Goal: Transaction & Acquisition: Book appointment/travel/reservation

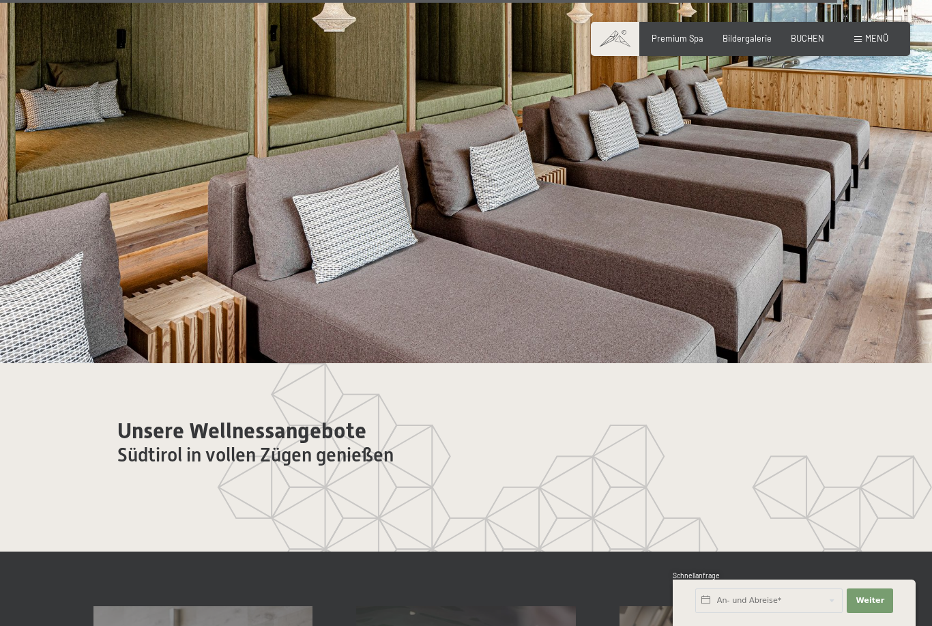
scroll to position [6664, 0]
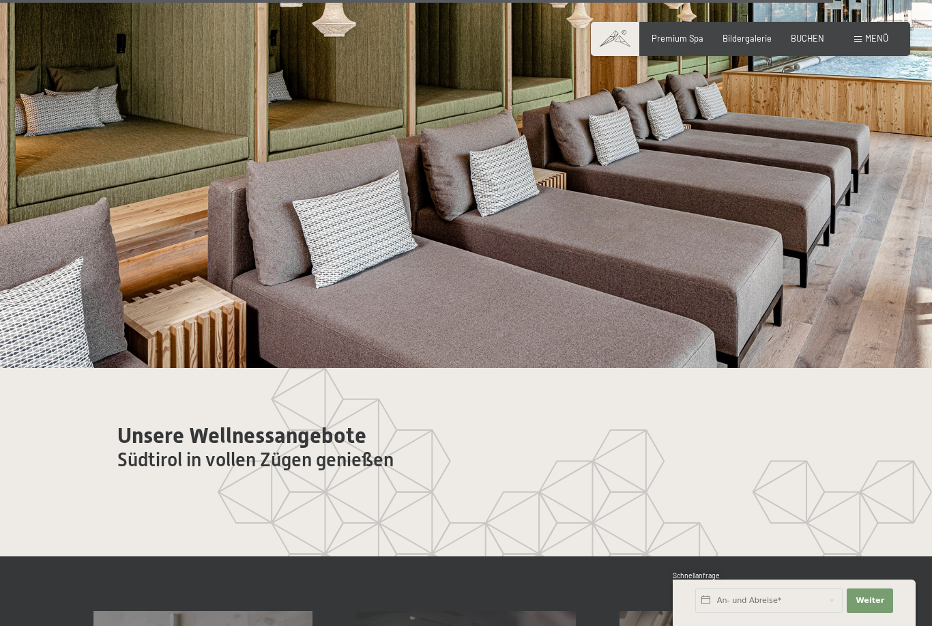
click at [860, 33] on div "Buchen Anfragen Premium Spa Bildergalerie BUCHEN Menü DE IT EN Gutschein Bilder…" at bounding box center [751, 39] width 276 height 12
click at [862, 34] on div "Menü" at bounding box center [872, 39] width 34 height 12
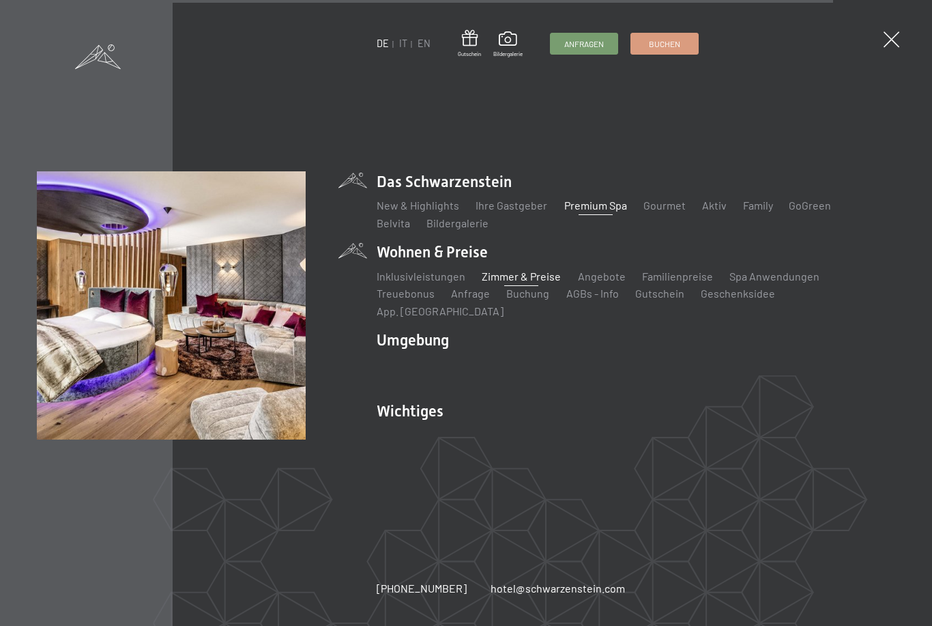
click at [542, 283] on link "Zimmer & Preise" at bounding box center [521, 276] width 79 height 13
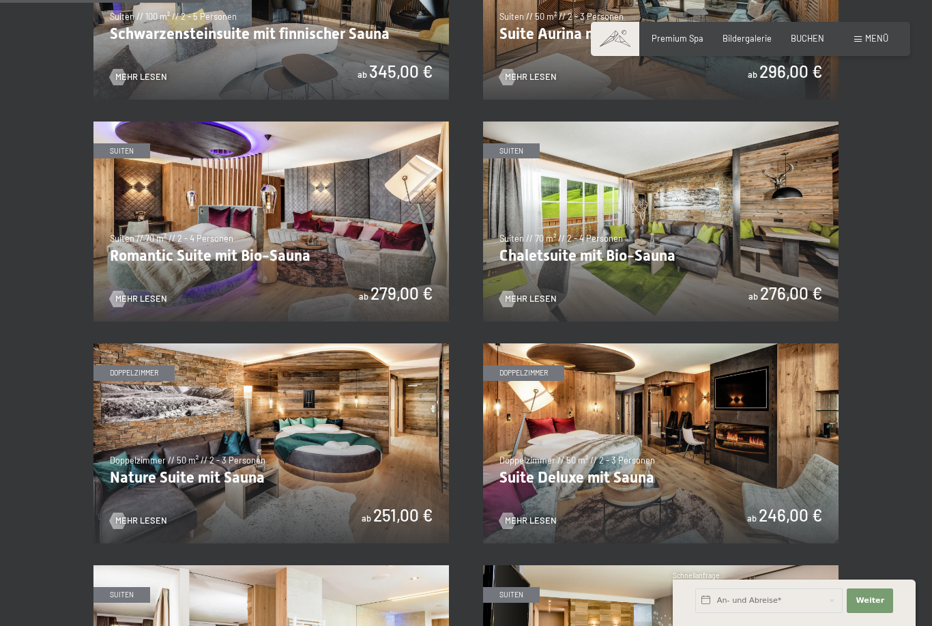
scroll to position [900, 0]
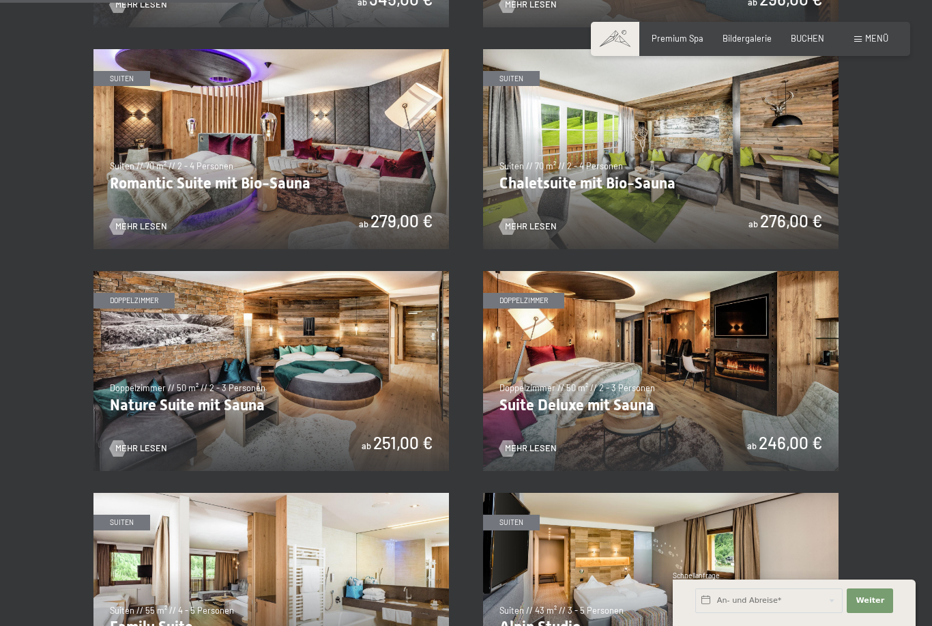
click at [709, 152] on img at bounding box center [661, 149] width 356 height 200
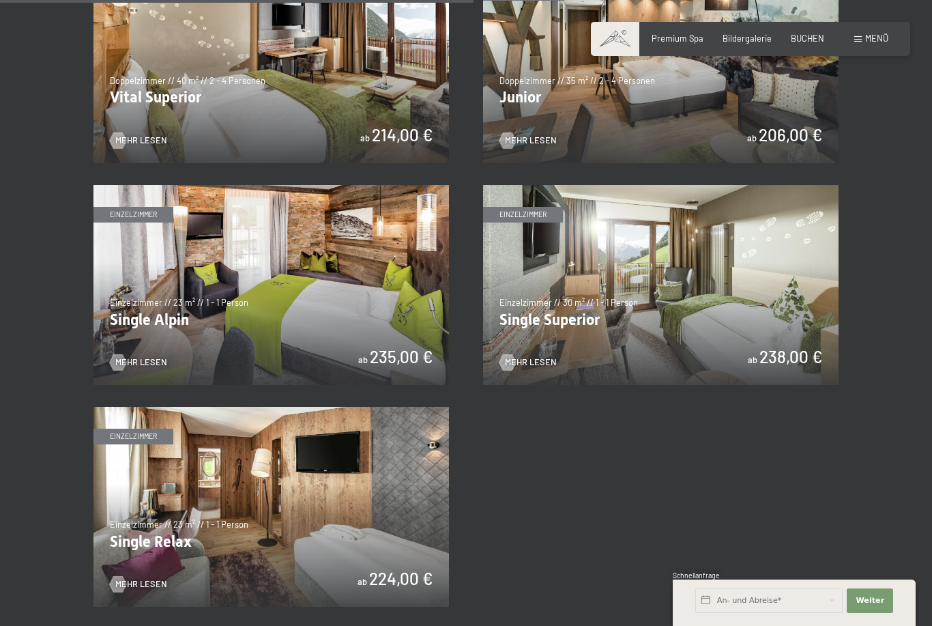
scroll to position [1650, 0]
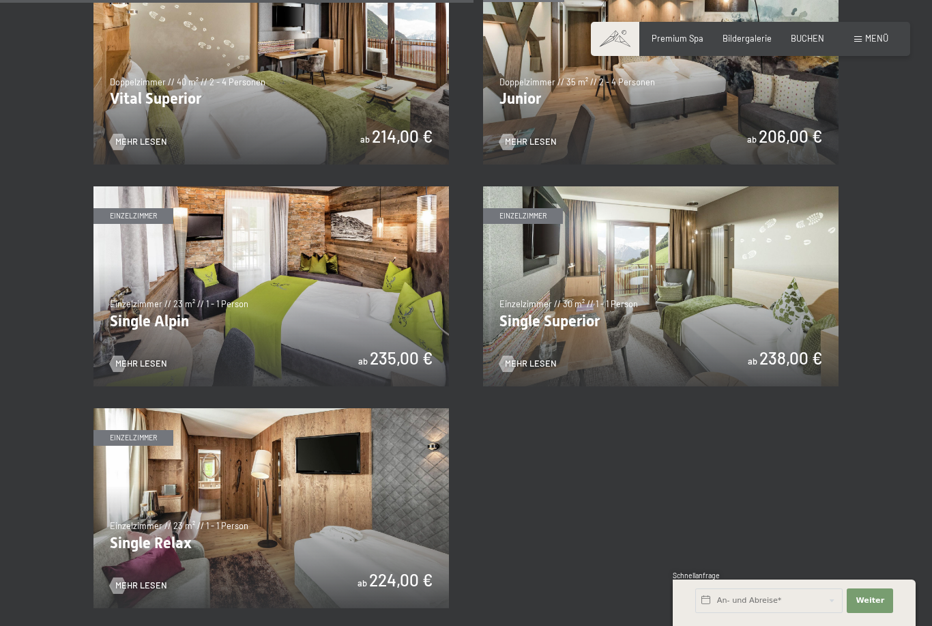
click at [158, 493] on img at bounding box center [272, 508] width 356 height 200
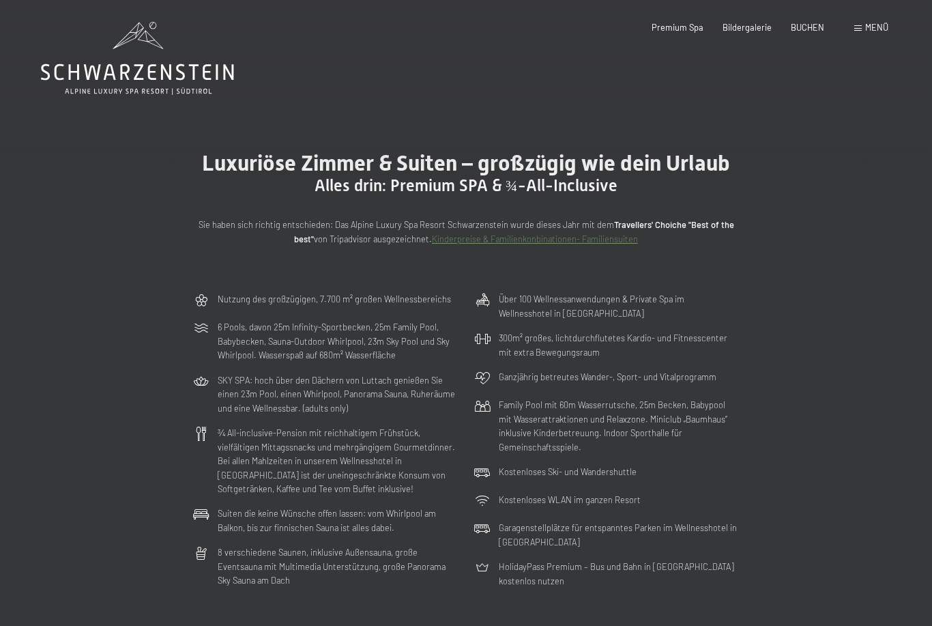
click at [883, 27] on span "Menü" at bounding box center [877, 27] width 23 height 11
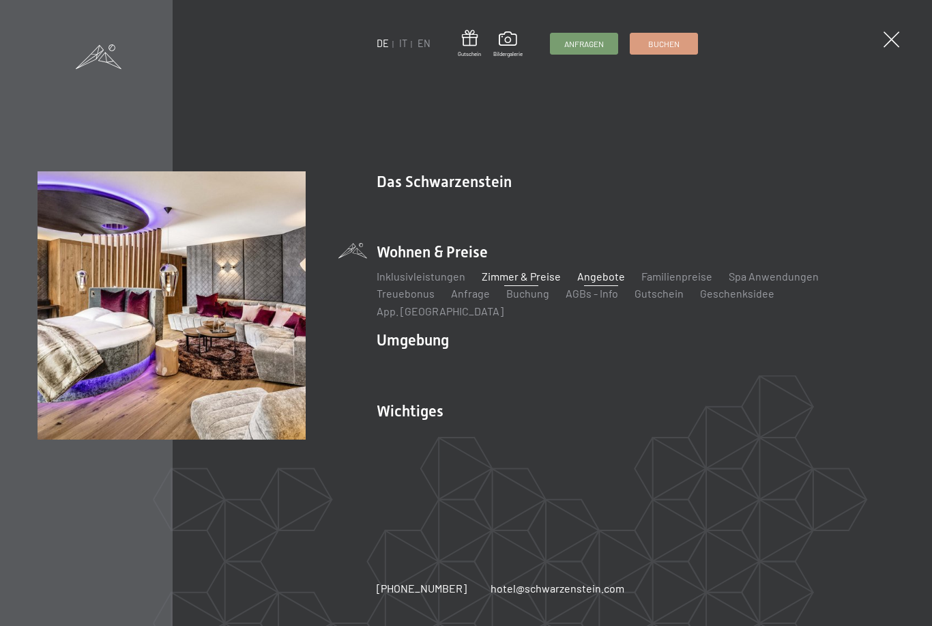
click at [613, 279] on link "Angebote" at bounding box center [601, 276] width 48 height 13
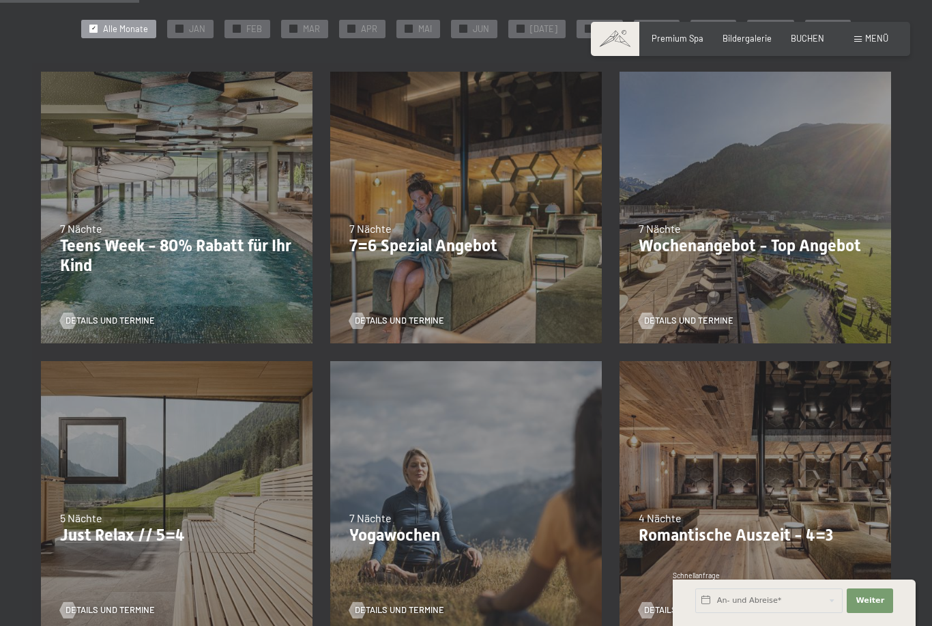
scroll to position [285, 0]
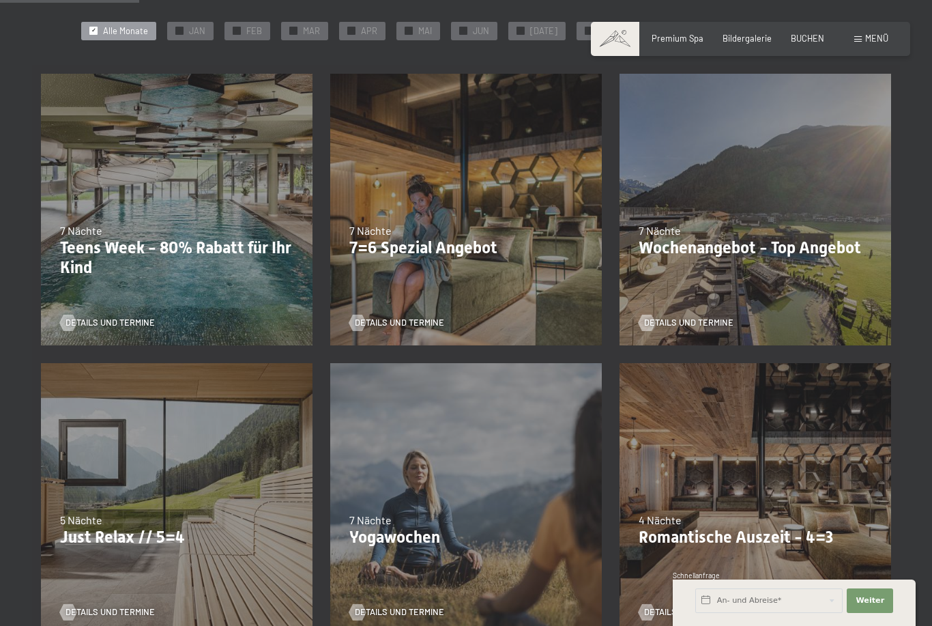
click at [102, 518] on div "5 Nächte" at bounding box center [176, 520] width 233 height 15
click at [103, 556] on div "26.10.–31.10.2025 21.12.–26.12.2025 04.01.–23.01.2026 08.03.–27.03.2026 08.11.–…" at bounding box center [176, 498] width 289 height 289
click at [91, 607] on span "Details und Termine" at bounding box center [123, 612] width 89 height 12
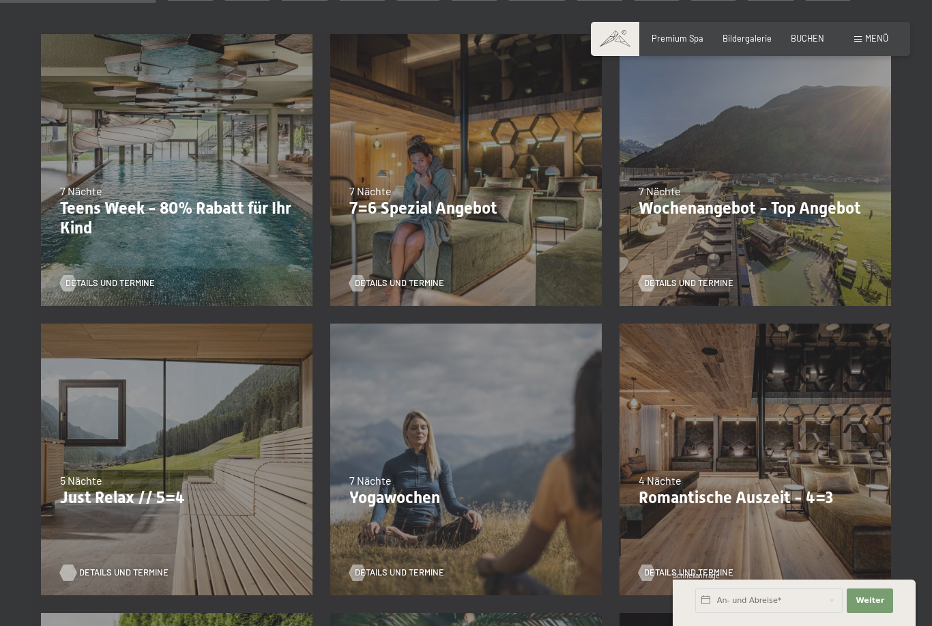
scroll to position [328, 0]
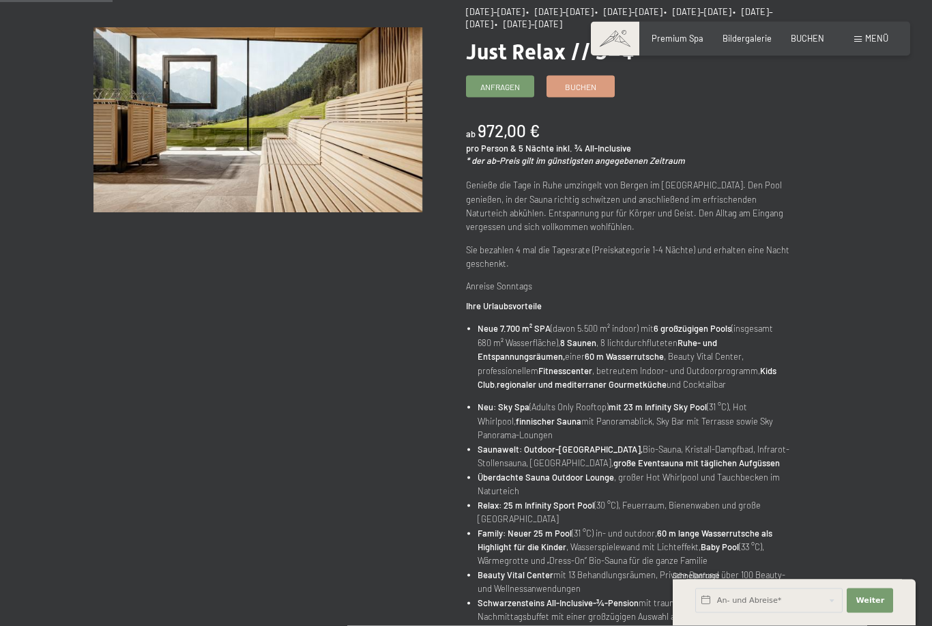
scroll to position [160, 0]
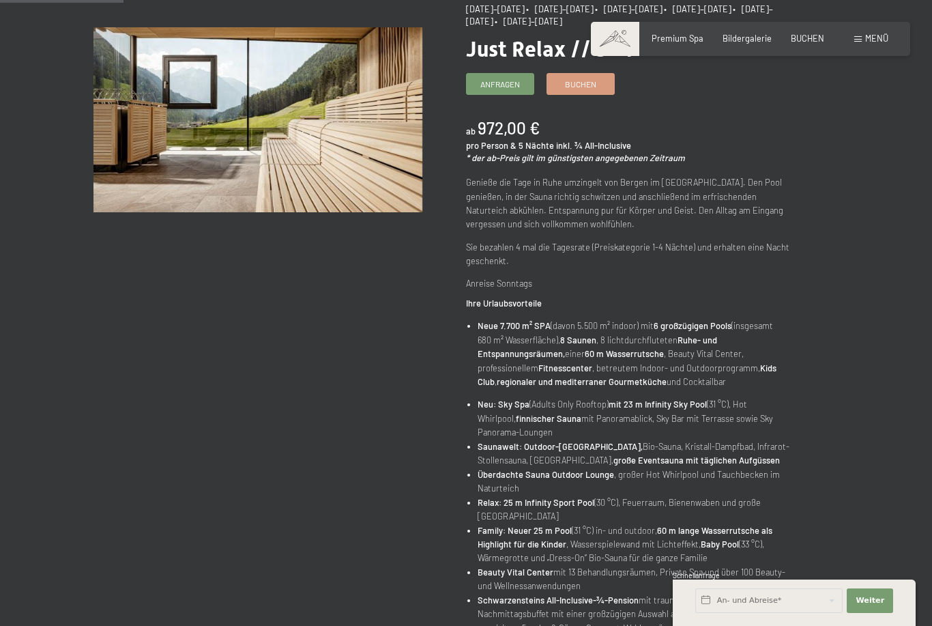
click at [877, 494] on div "Angebot wechseln (3 / 15) 26.10.–31.10.2025 • 21.12.–26.12.2025 • 04.01.–23.01.…" at bounding box center [466, 480] width 827 height 954
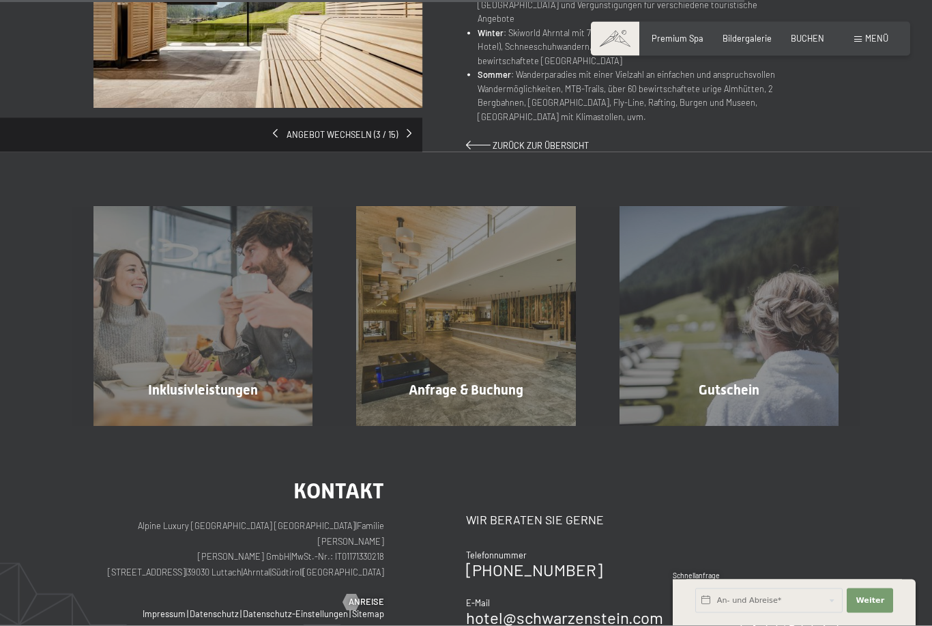
scroll to position [966, 0]
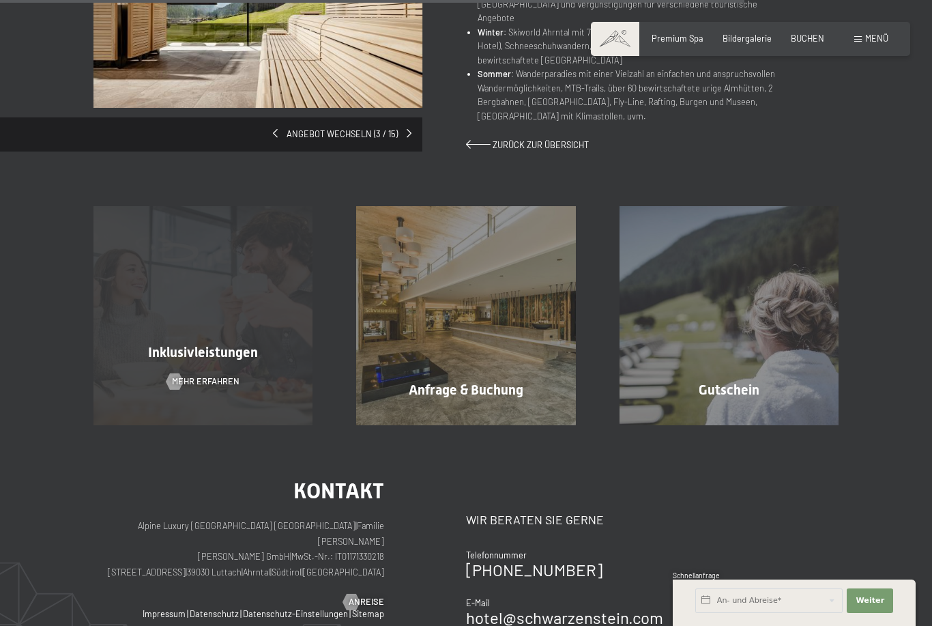
click at [236, 344] on span "Inklusivleistungen" at bounding box center [203, 352] width 110 height 16
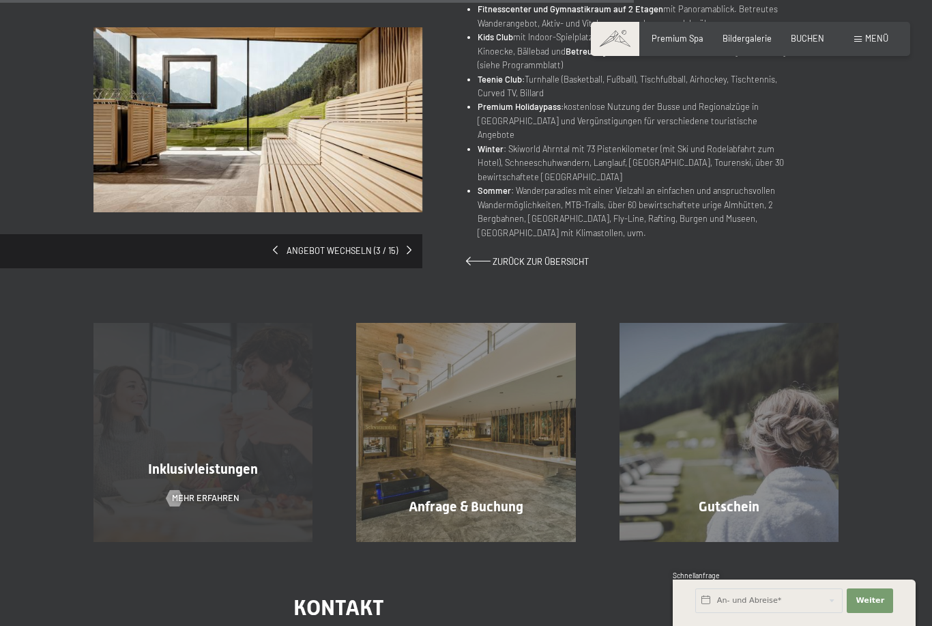
scroll to position [851, 0]
click at [160, 466] on div "Inklusivleistungen Mehr erfahren" at bounding box center [203, 431] width 263 height 219
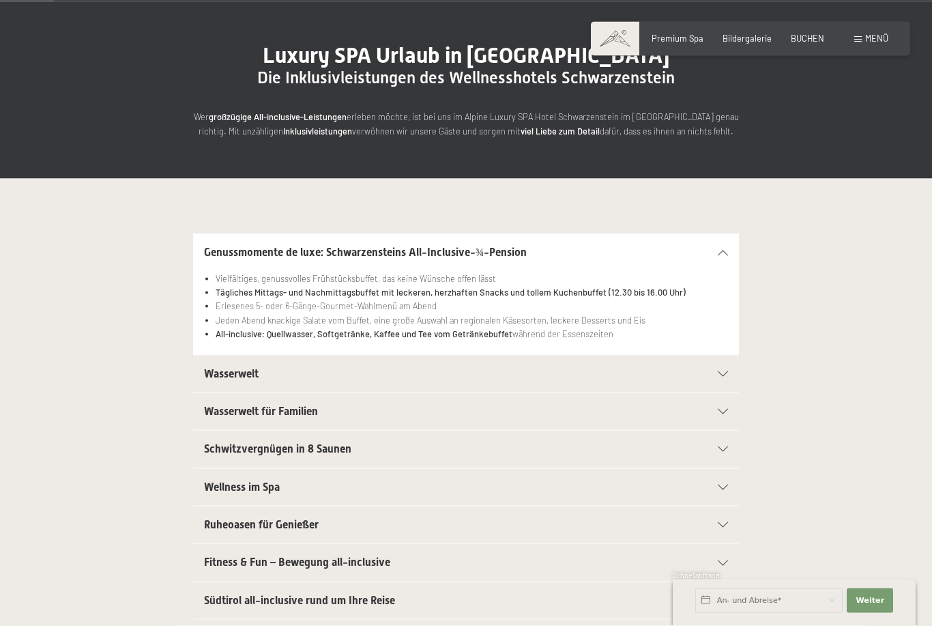
scroll to position [109, 0]
click at [861, 395] on div "Wasserwelt für Familien 25m Family Pool mit Wasserattraktionen und Whirlliegen …" at bounding box center [466, 411] width 827 height 38
click at [53, 386] on div "Wasserwelt Sport-Pool mit 25 m langem Outdoor-Panorama-Sportpool (30° C) Sauna …" at bounding box center [466, 373] width 827 height 38
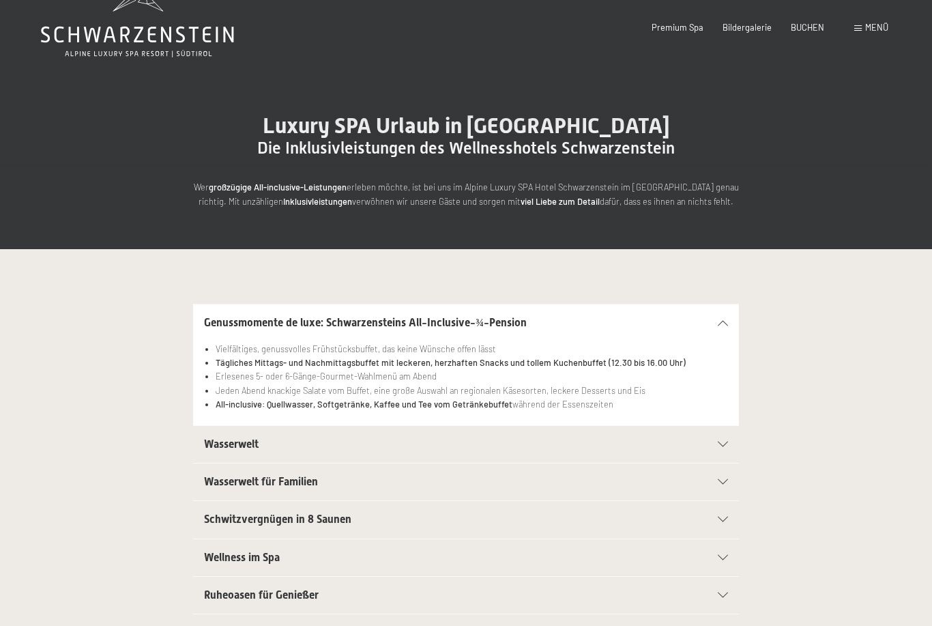
scroll to position [0, 0]
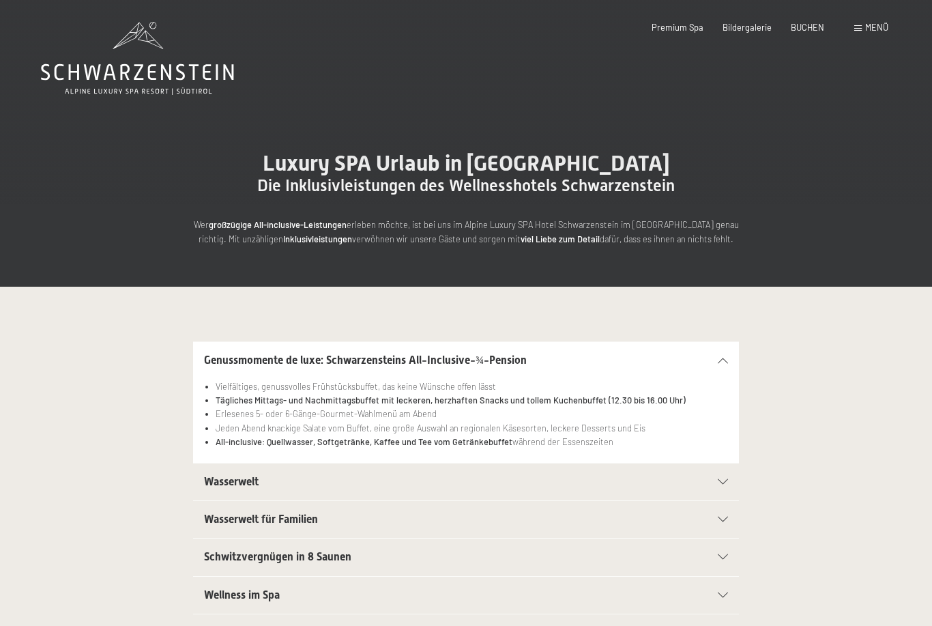
click at [115, 55] on icon at bounding box center [137, 58] width 193 height 73
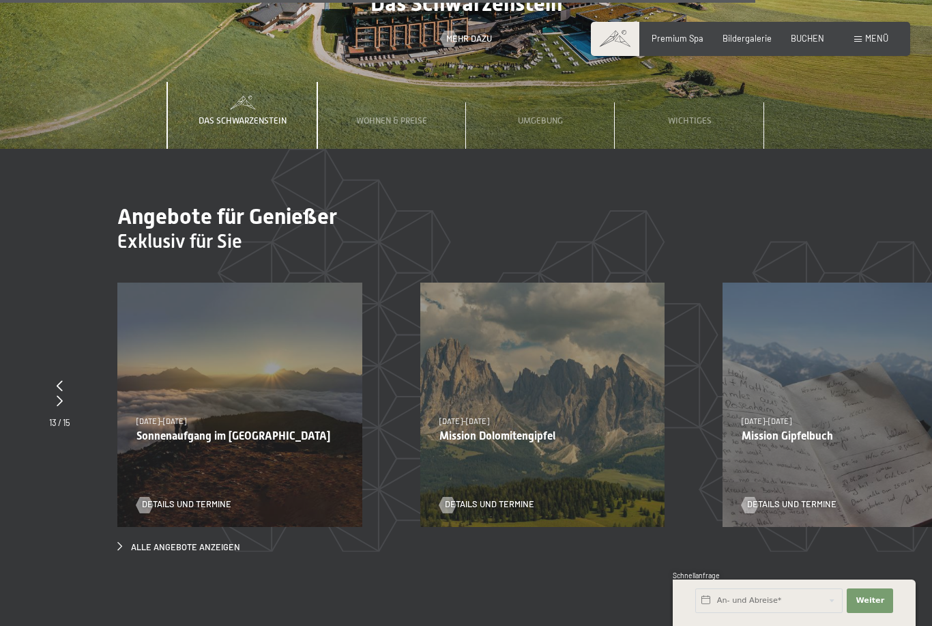
scroll to position [4881, 0]
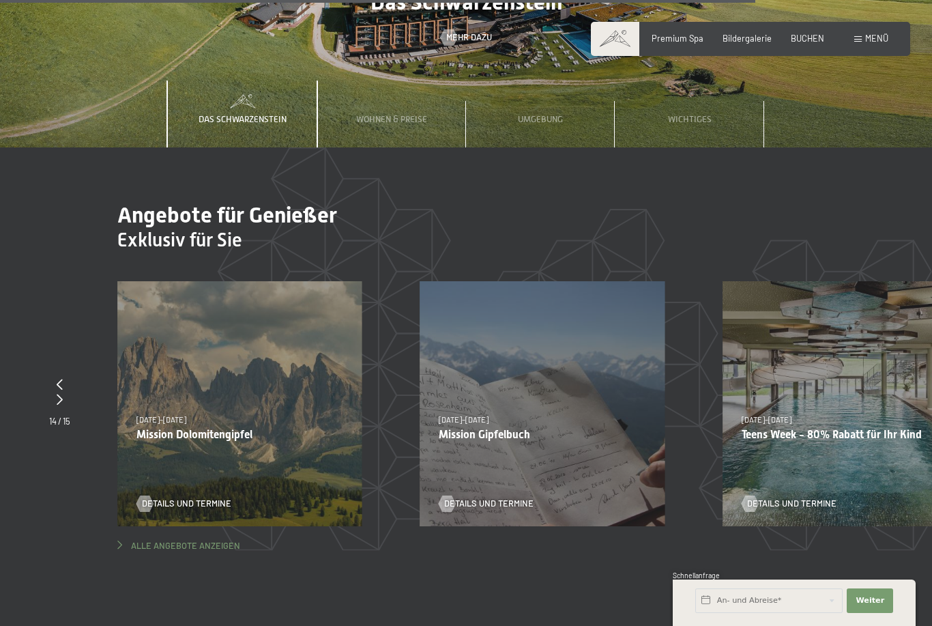
click at [130, 540] on link "Alle Angebote anzeigen" at bounding box center [178, 546] width 123 height 12
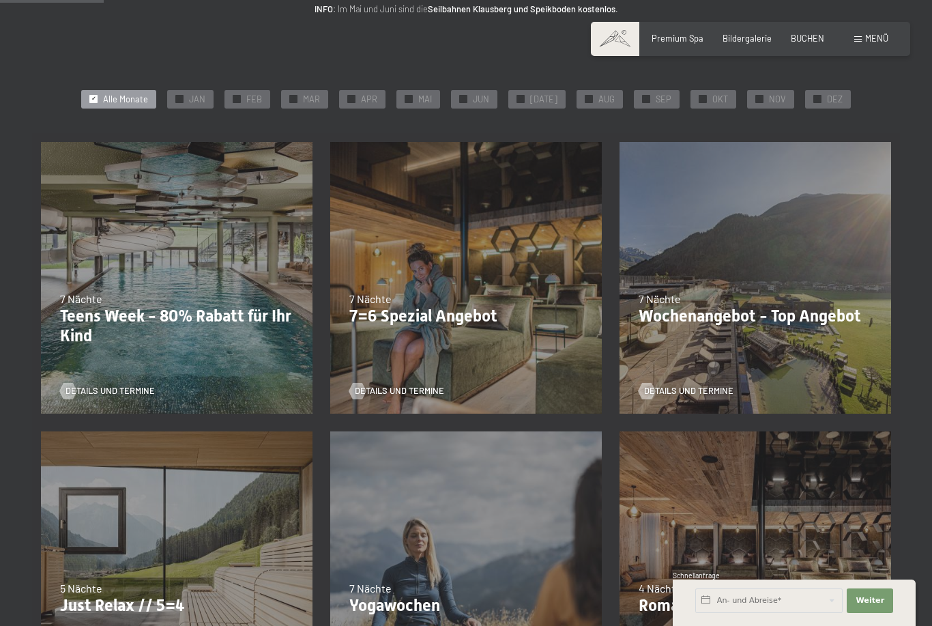
scroll to position [216, 0]
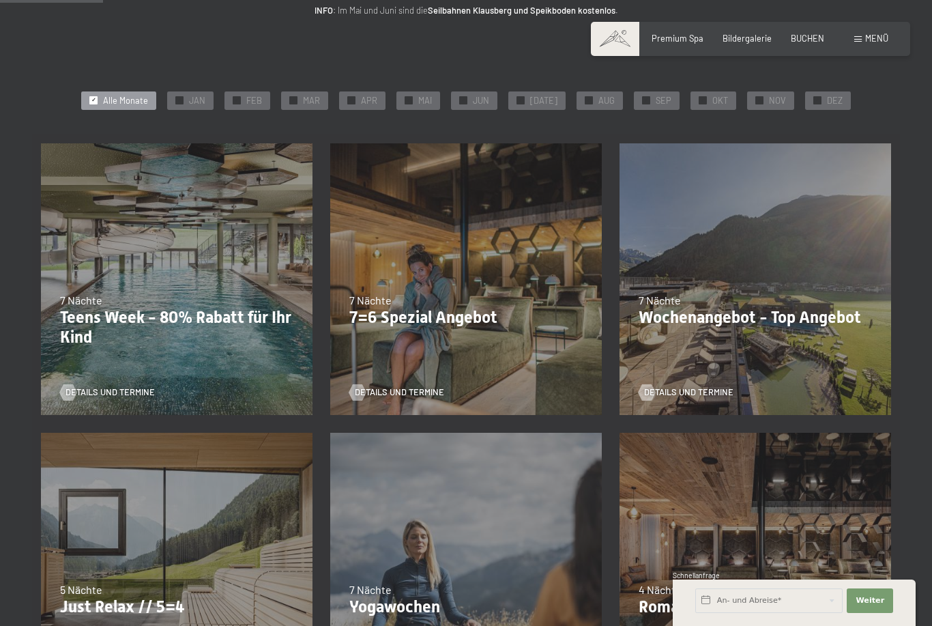
click at [502, 333] on div "05.10.–26.10.2025 01.11.–21.12.2025 10.01.–01.02.2026 07.03.–29.03.2026 16.05.–…" at bounding box center [466, 278] width 289 height 289
click at [482, 330] on div "05.10.–26.10.2025 01.11.–21.12.2025 10.01.–01.02.2026 07.03.–29.03.2026 16.05.–…" at bounding box center [466, 278] width 289 height 289
click at [413, 395] on span "Details und Termine" at bounding box center [413, 392] width 89 height 12
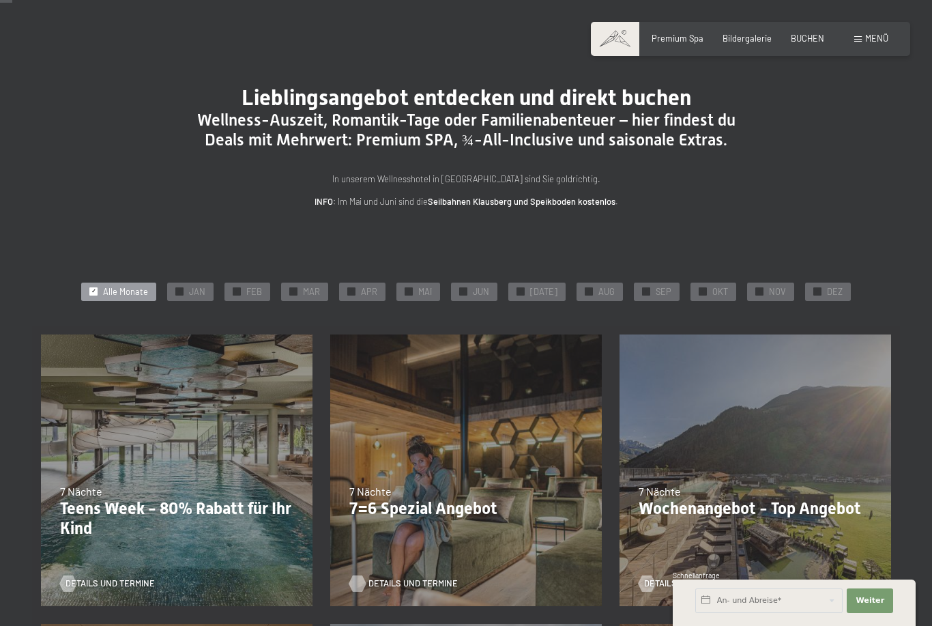
scroll to position [25, 0]
click at [713, 285] on span "OKT" at bounding box center [721, 291] width 16 height 12
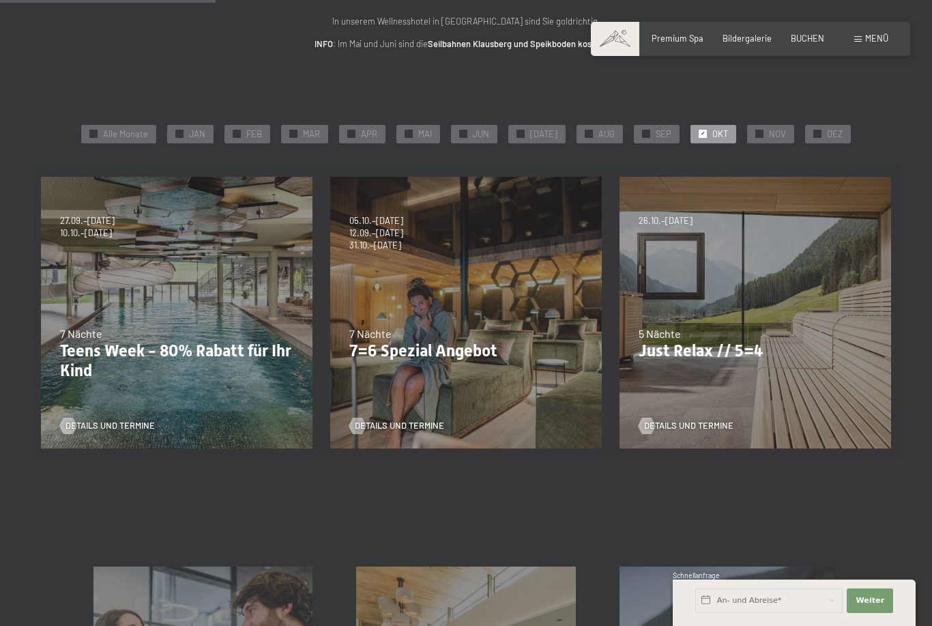
scroll to position [175, 0]
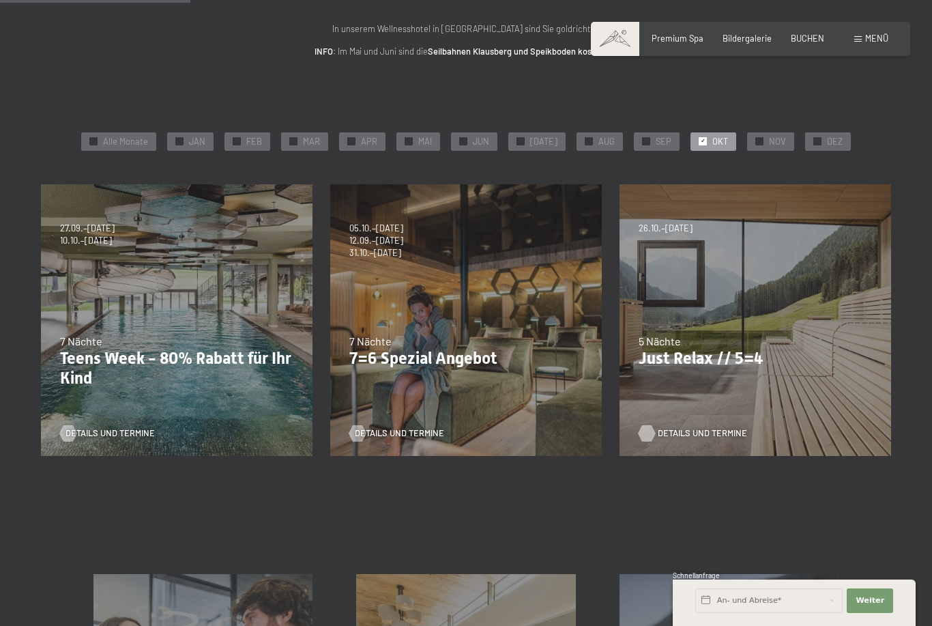
click at [694, 433] on span "Details und Termine" at bounding box center [702, 433] width 89 height 12
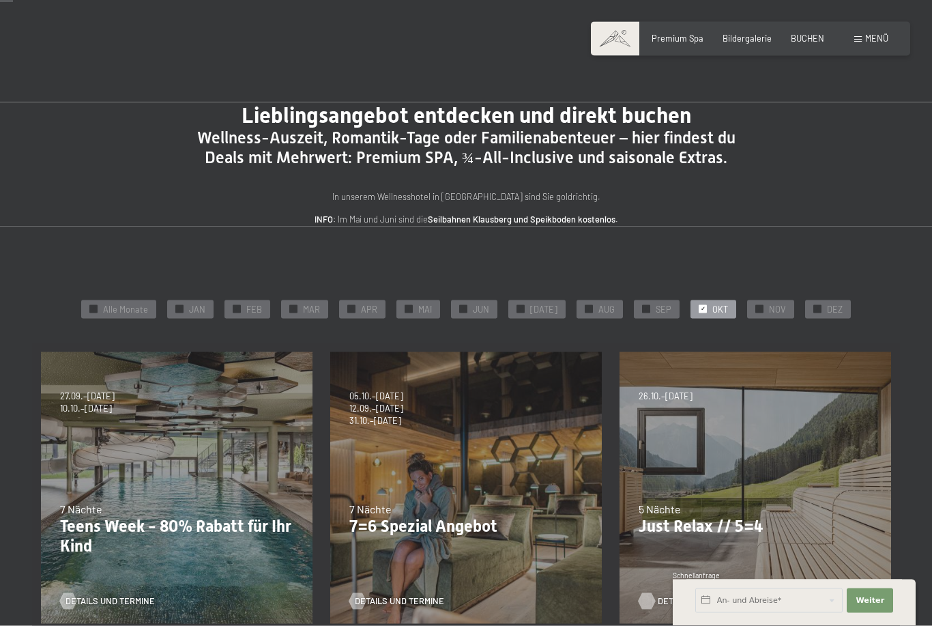
scroll to position [0, 0]
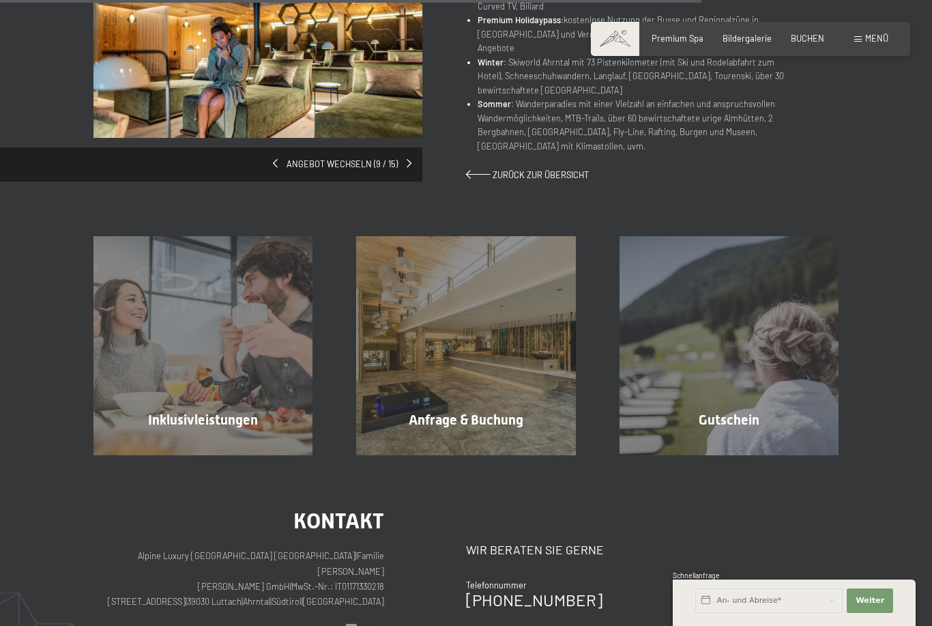
scroll to position [867, 0]
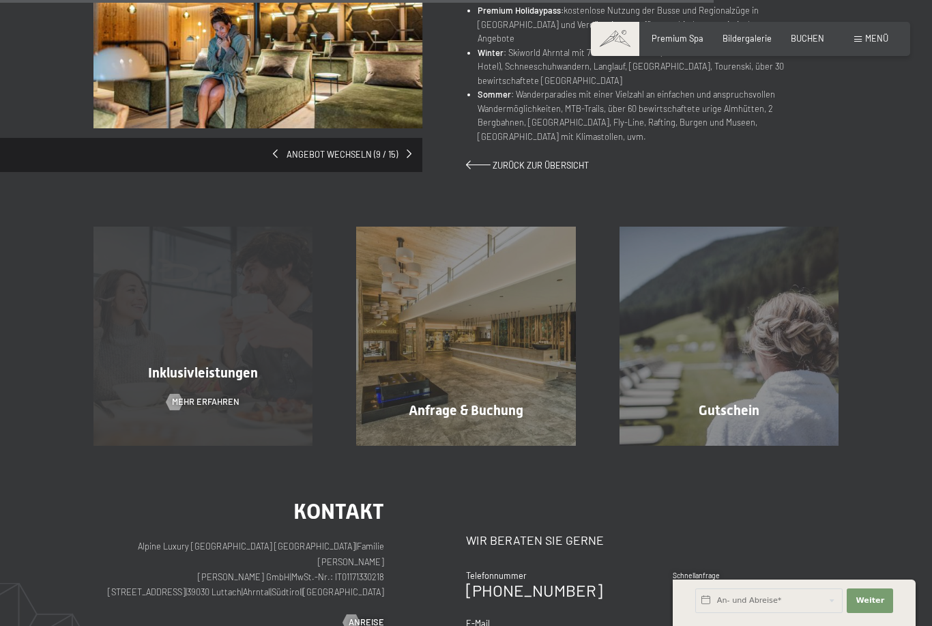
click at [253, 365] on span "Inklusivleistungen" at bounding box center [203, 373] width 110 height 16
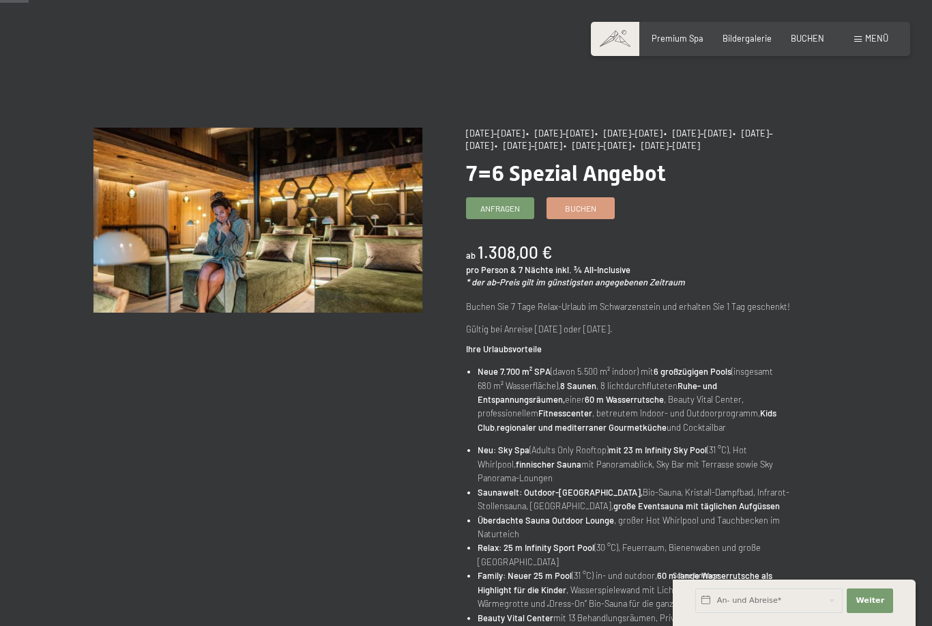
scroll to position [0, 0]
